Goal: Transaction & Acquisition: Book appointment/travel/reservation

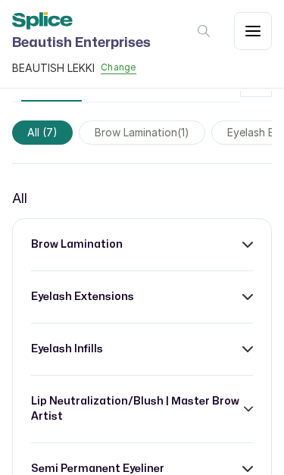
scroll to position [587, 0]
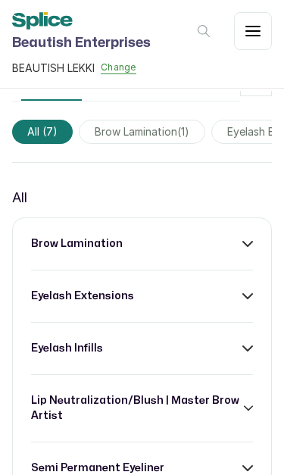
click at [218, 303] on div "eyelash extensions" at bounding box center [142, 295] width 222 height 15
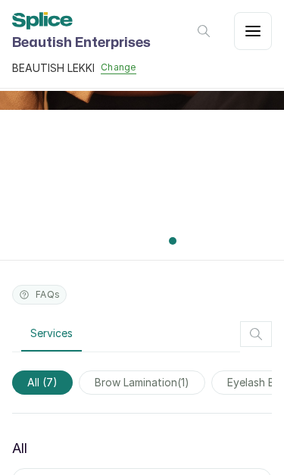
scroll to position [340, 0]
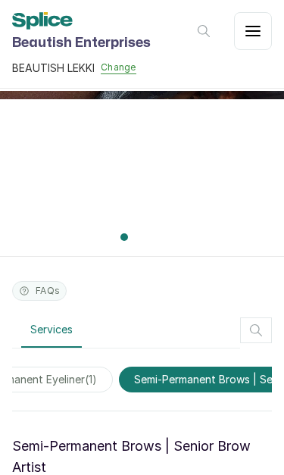
click at [266, 370] on span "semi-permanent brows | senior brow artist ( 6 )" at bounding box center [250, 379] width 263 height 26
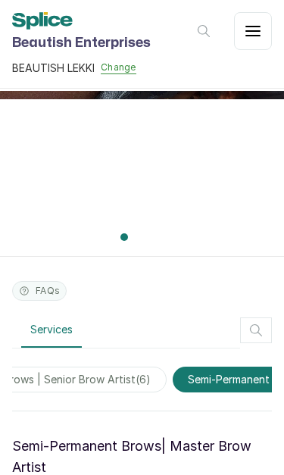
scroll to position [0, 1020]
click at [172, 375] on span "semi-permanent brows | senior brow artist ( 6 )" at bounding box center [40, 379] width 264 height 26
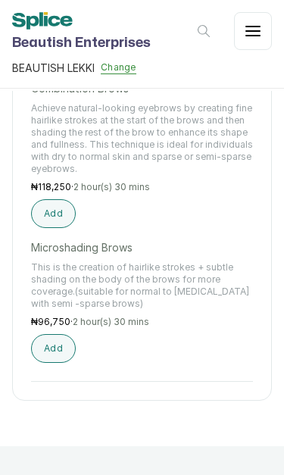
scroll to position [1258, 0]
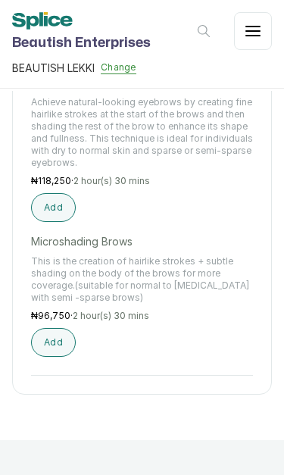
click at [56, 346] on button "Add" at bounding box center [53, 342] width 45 height 29
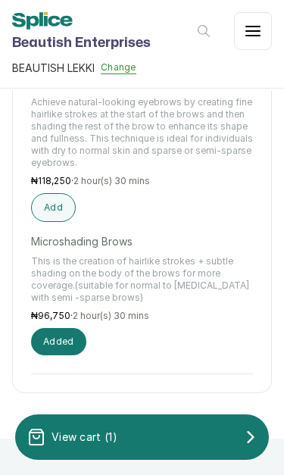
click at [192, 441] on div "View cart ( 1 )" at bounding box center [142, 437] width 254 height 30
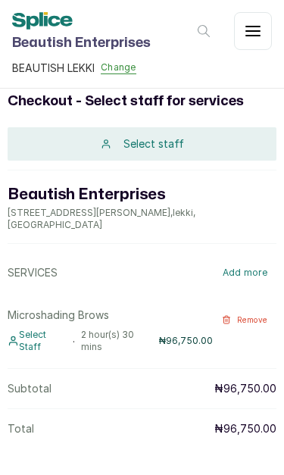
scroll to position [36, 0]
click at [185, 142] on div "Select staff" at bounding box center [142, 143] width 269 height 33
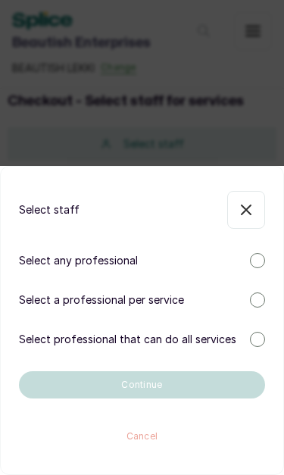
click at [259, 260] on div at bounding box center [257, 260] width 15 height 15
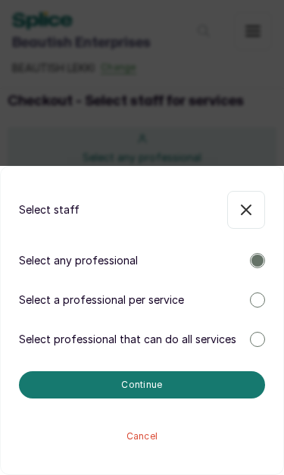
click at [198, 378] on button "Continue" at bounding box center [142, 384] width 246 height 27
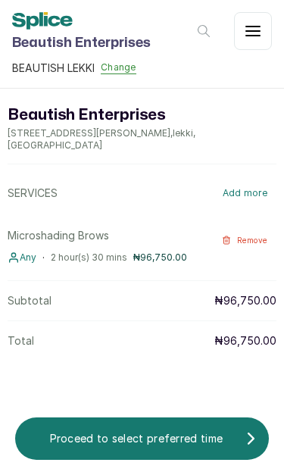
scroll to position [144, 0]
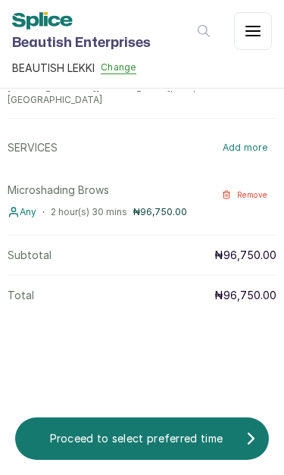
click at [218, 422] on button "Proceed to select preferred time" at bounding box center [142, 438] width 254 height 42
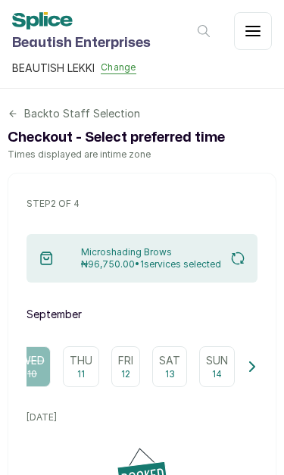
scroll to position [0, 13]
click at [248, 366] on icon at bounding box center [252, 366] width 11 height 11
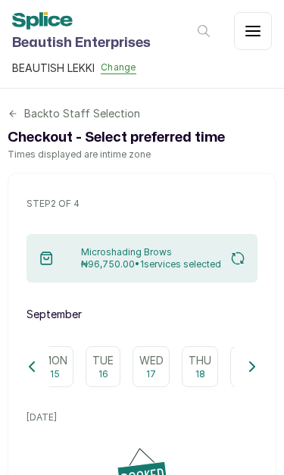
click at [152, 366] on p "Wed" at bounding box center [151, 360] width 24 height 15
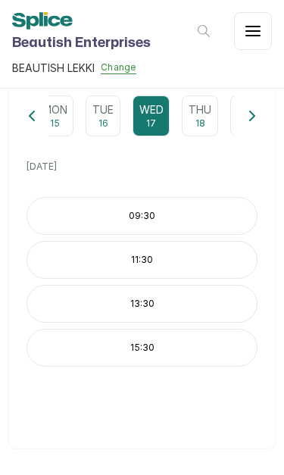
scroll to position [251, 0]
click at [206, 124] on div "Thu 18" at bounding box center [200, 115] width 36 height 41
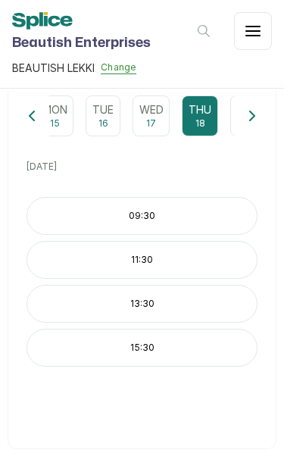
click at [157, 119] on div "Wed 17" at bounding box center [150, 115] width 37 height 41
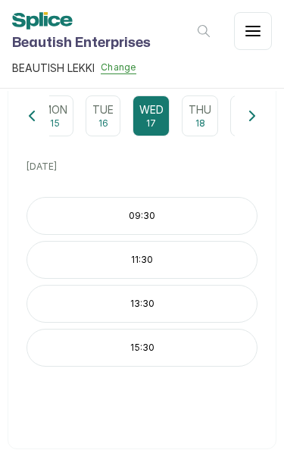
click at [202, 120] on p "18" at bounding box center [200, 123] width 10 height 12
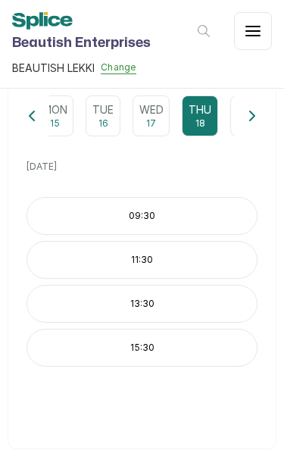
click at [160, 127] on div "Wed 17" at bounding box center [150, 115] width 37 height 41
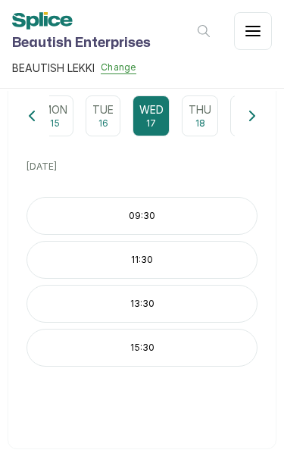
click at [197, 342] on p "15:30" at bounding box center [141, 347] width 229 height 12
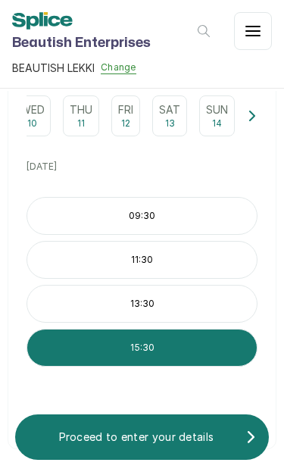
click at [181, 435] on p "Proceed to enter your details" at bounding box center [136, 436] width 218 height 15
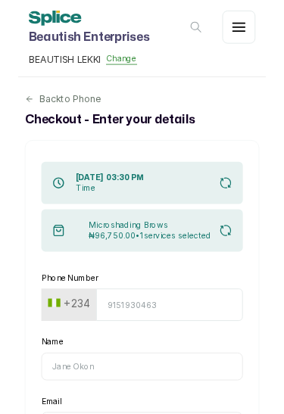
scroll to position [0, 0]
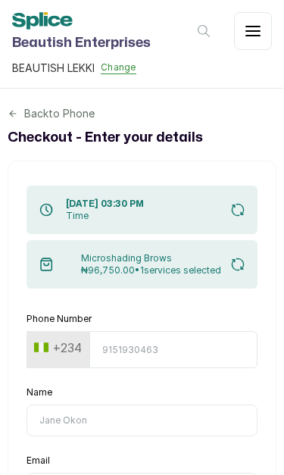
click at [16, 113] on icon at bounding box center [13, 113] width 11 height 11
